Goal: Information Seeking & Learning: Find specific fact

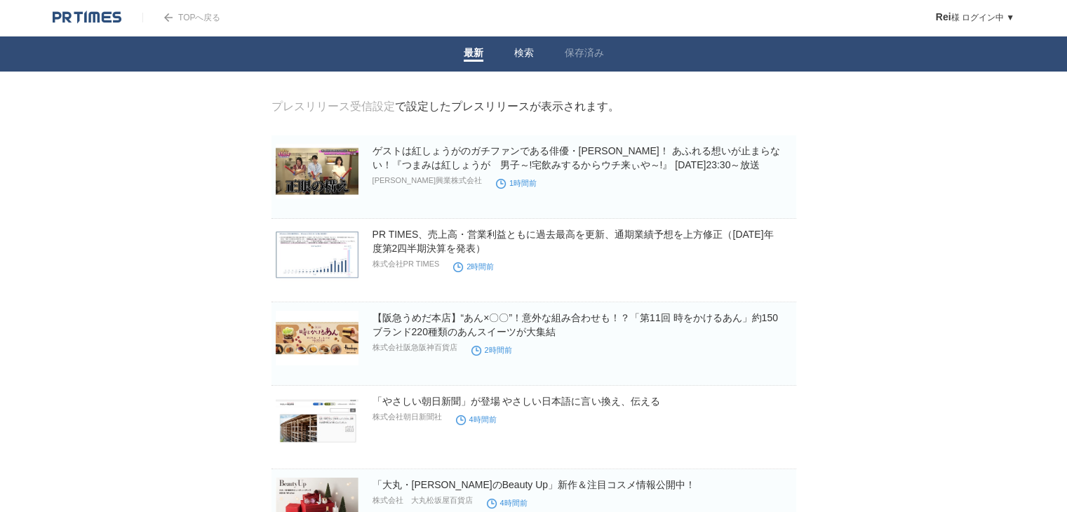
click at [522, 51] on link "検索" at bounding box center [524, 54] width 20 height 15
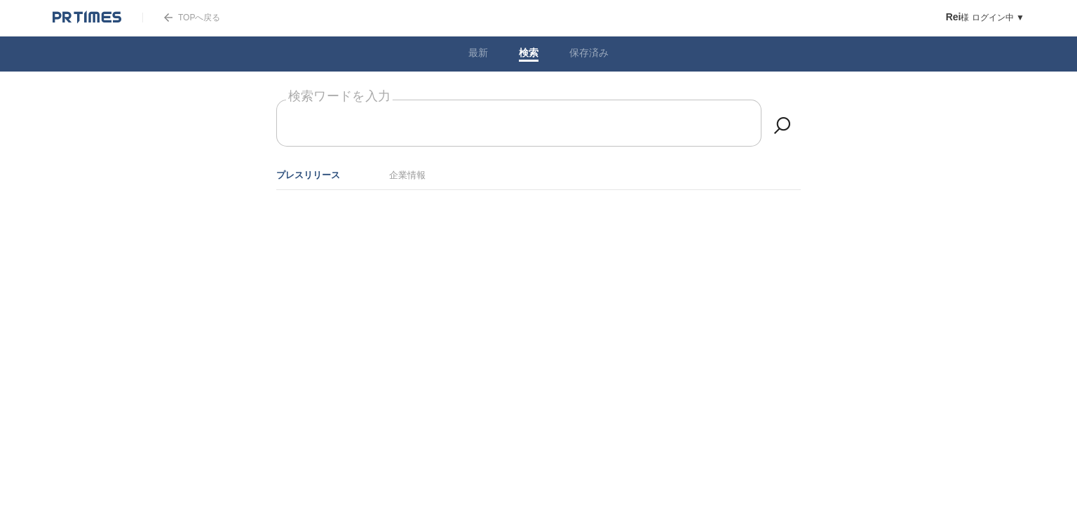
click at [523, 119] on input "検索ワードを入力" at bounding box center [518, 123] width 485 height 47
type input "朝日新聞"
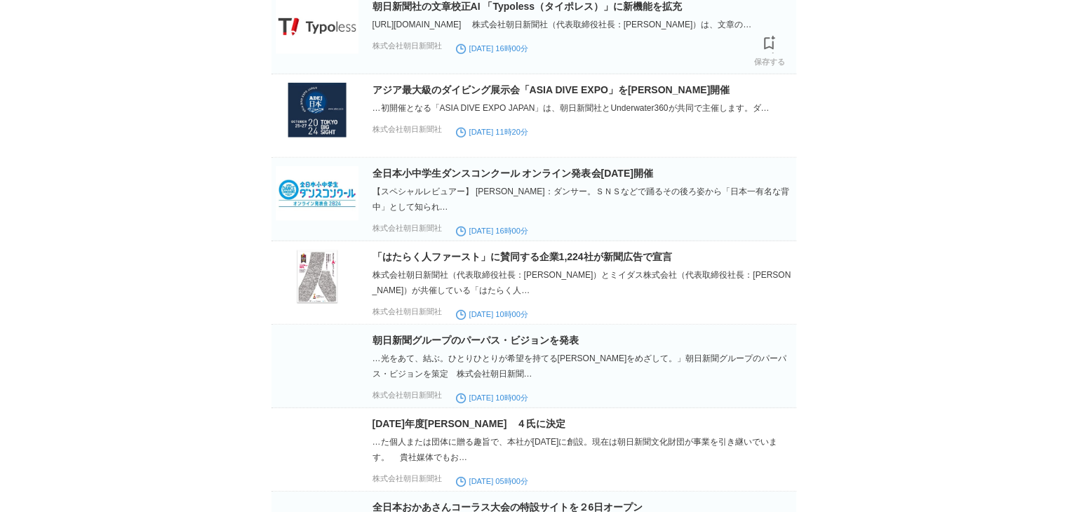
scroll to position [25626, 0]
